Goal: Task Accomplishment & Management: Manage account settings

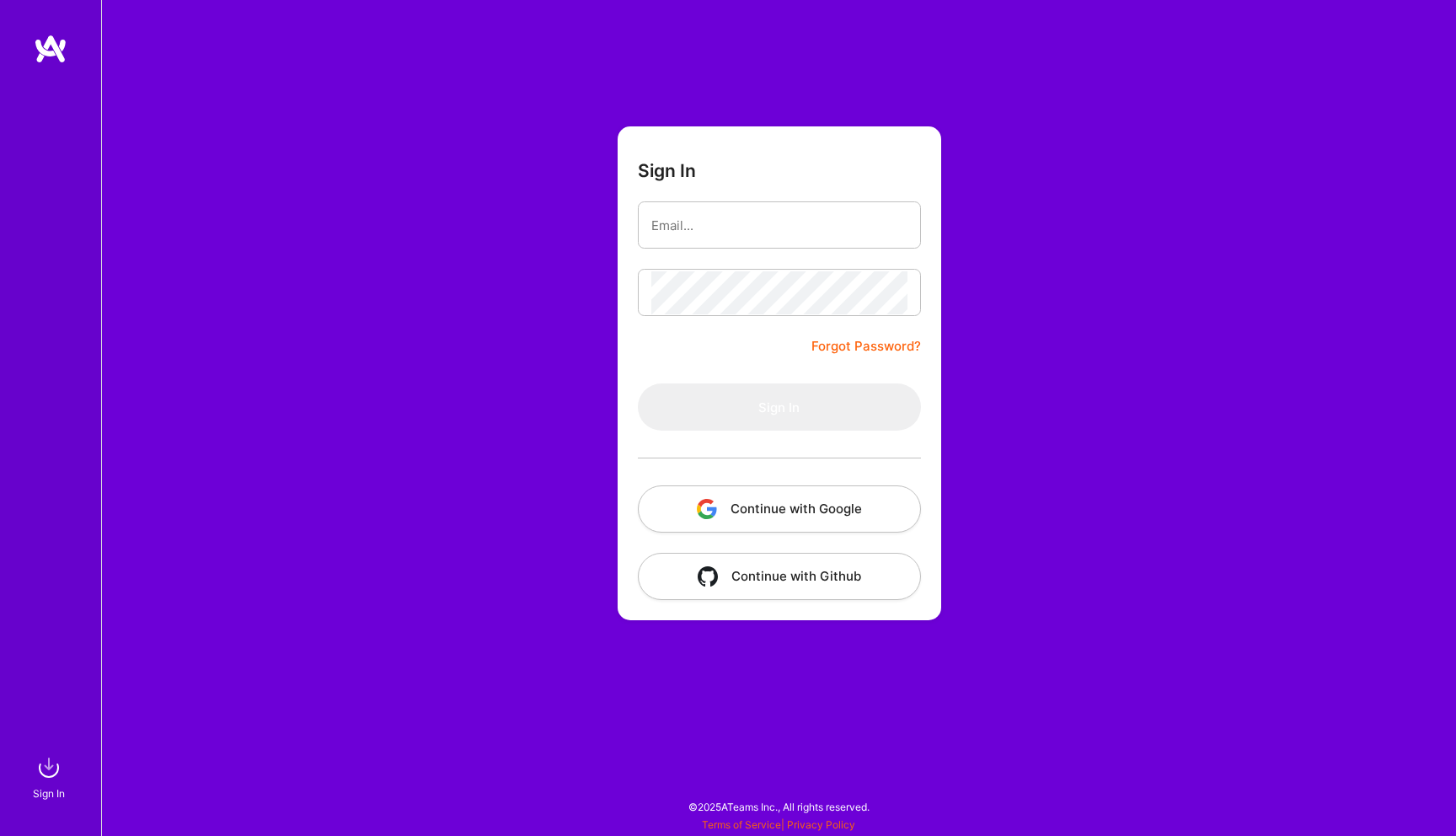
click at [747, 182] on form "Sign In Forgot Password? Sign In Continue with Google Continue with Github" at bounding box center [779, 373] width 324 height 493
click at [739, 217] on input "email" at bounding box center [779, 225] width 256 height 43
type input "[EMAIL_ADDRESS][DOMAIN_NAME]"
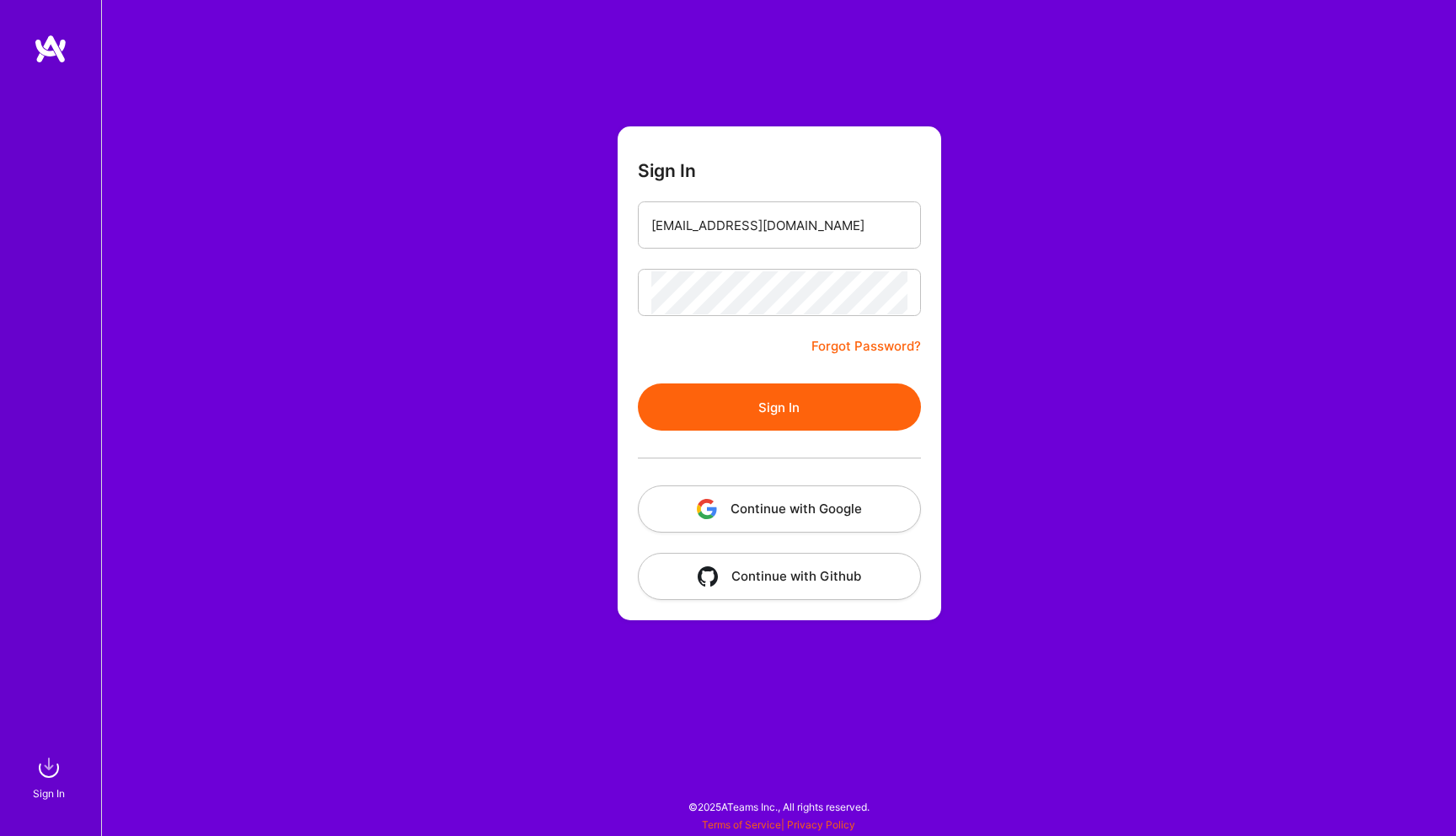
click at [744, 379] on form "Sign In [EMAIL_ADDRESS][DOMAIN_NAME] Forgot Password? Sign In Continue with Goo…" at bounding box center [779, 373] width 324 height 493
click at [738, 390] on button "Sign In" at bounding box center [779, 406] width 283 height 47
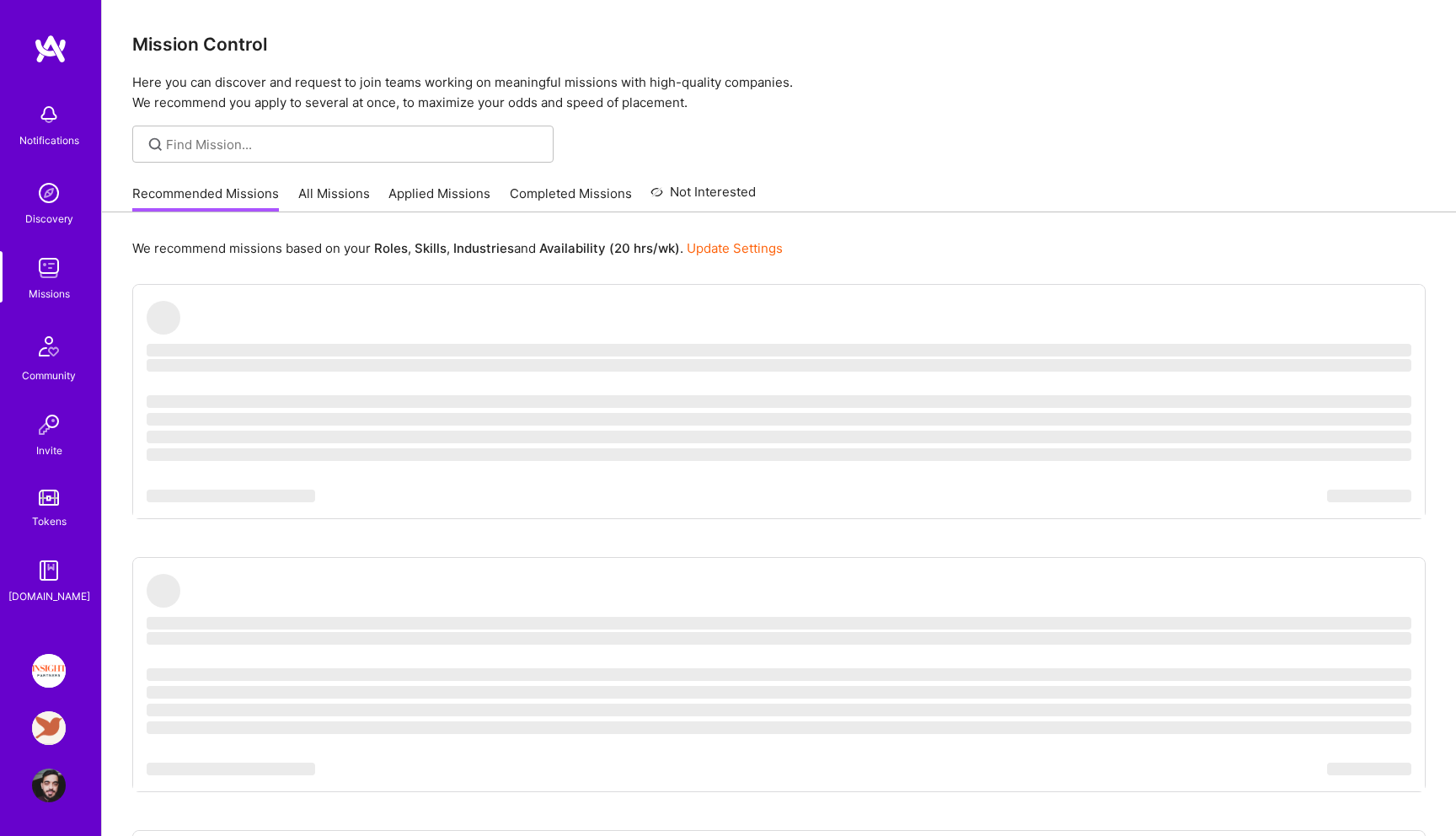
click at [722, 89] on p "Here you can discover and request to join teams working on meaningful missions …" at bounding box center [778, 93] width 1293 height 41
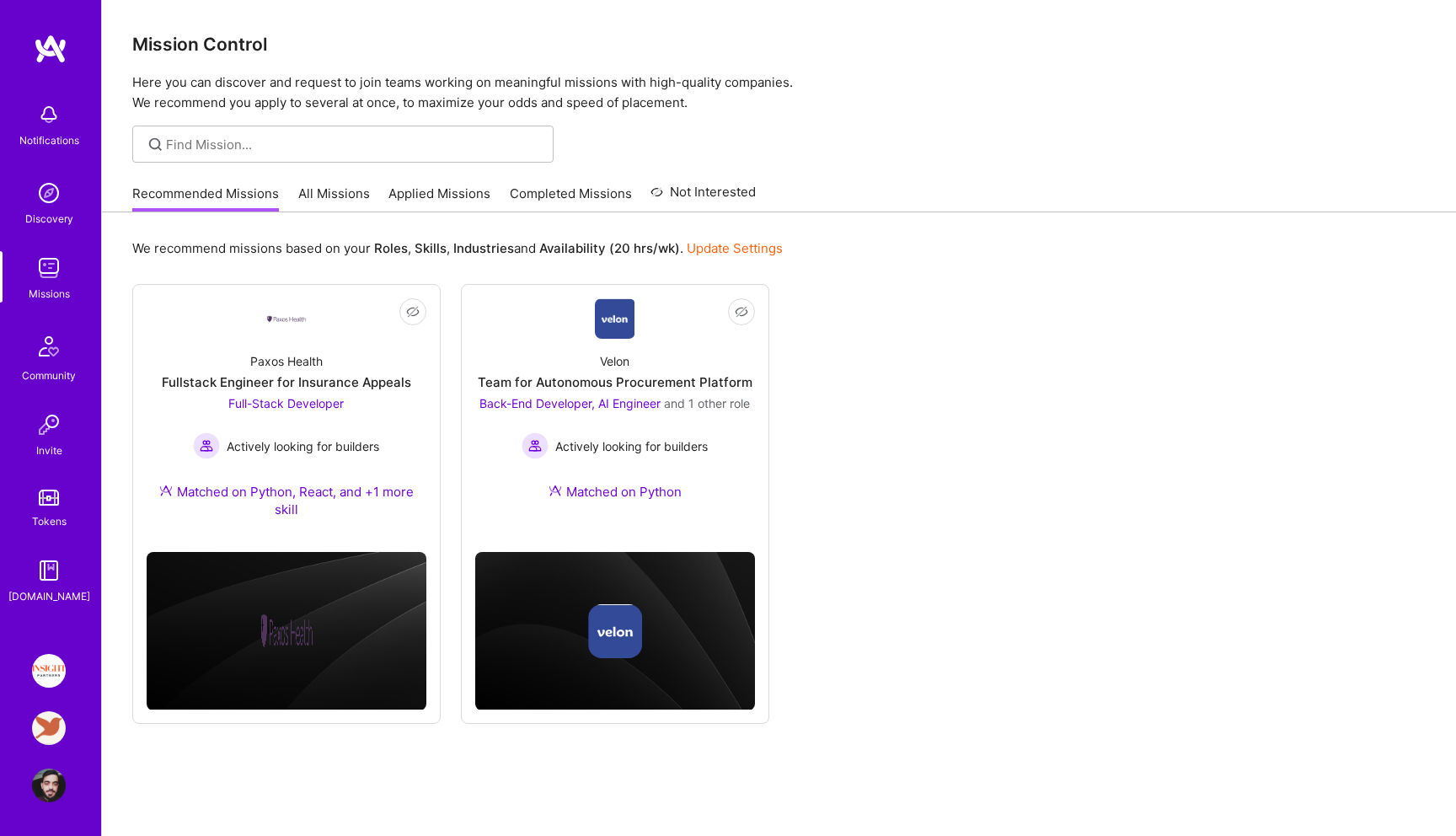
click at [52, 726] on img at bounding box center [49, 728] width 34 height 34
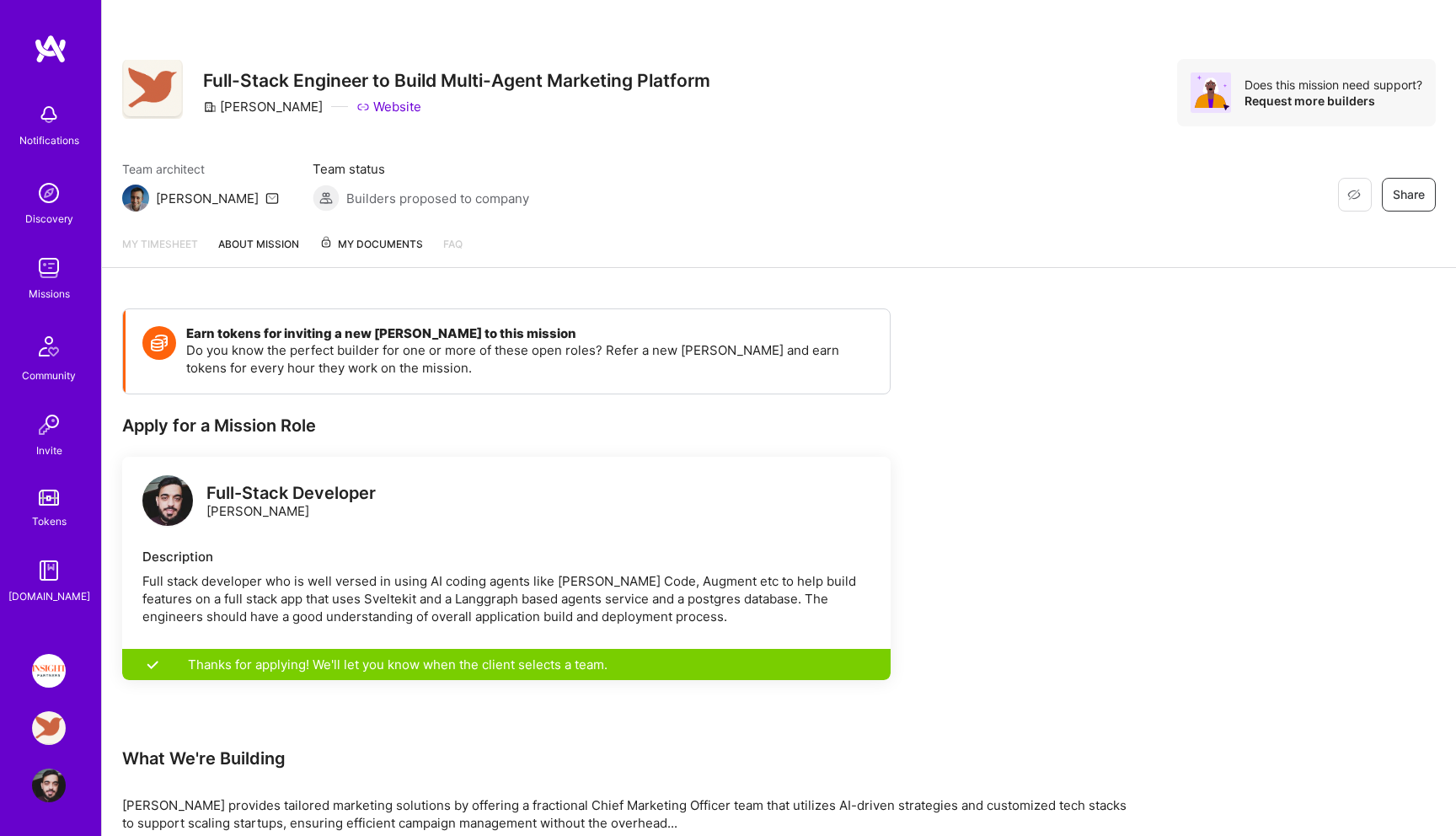
scroll to position [146, 0]
